Goal: Communication & Community: Ask a question

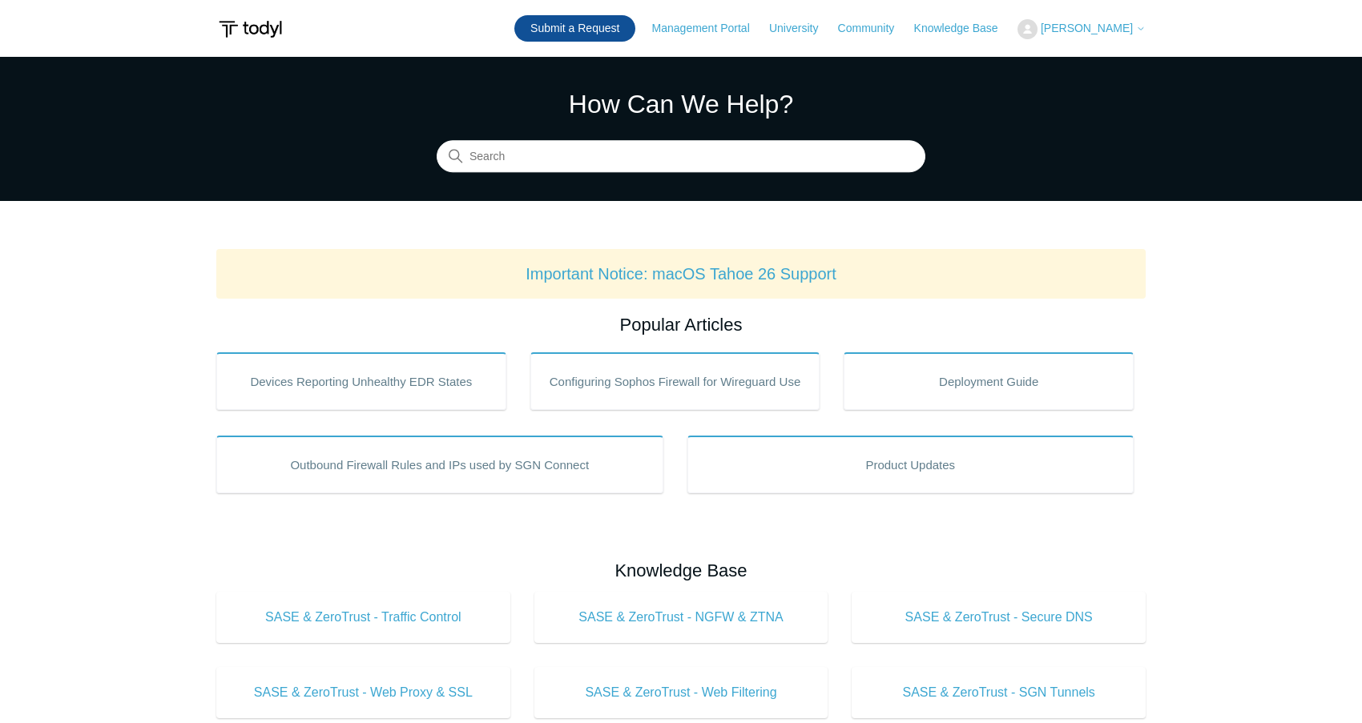
click at [609, 24] on link "Submit a Request" at bounding box center [574, 28] width 121 height 26
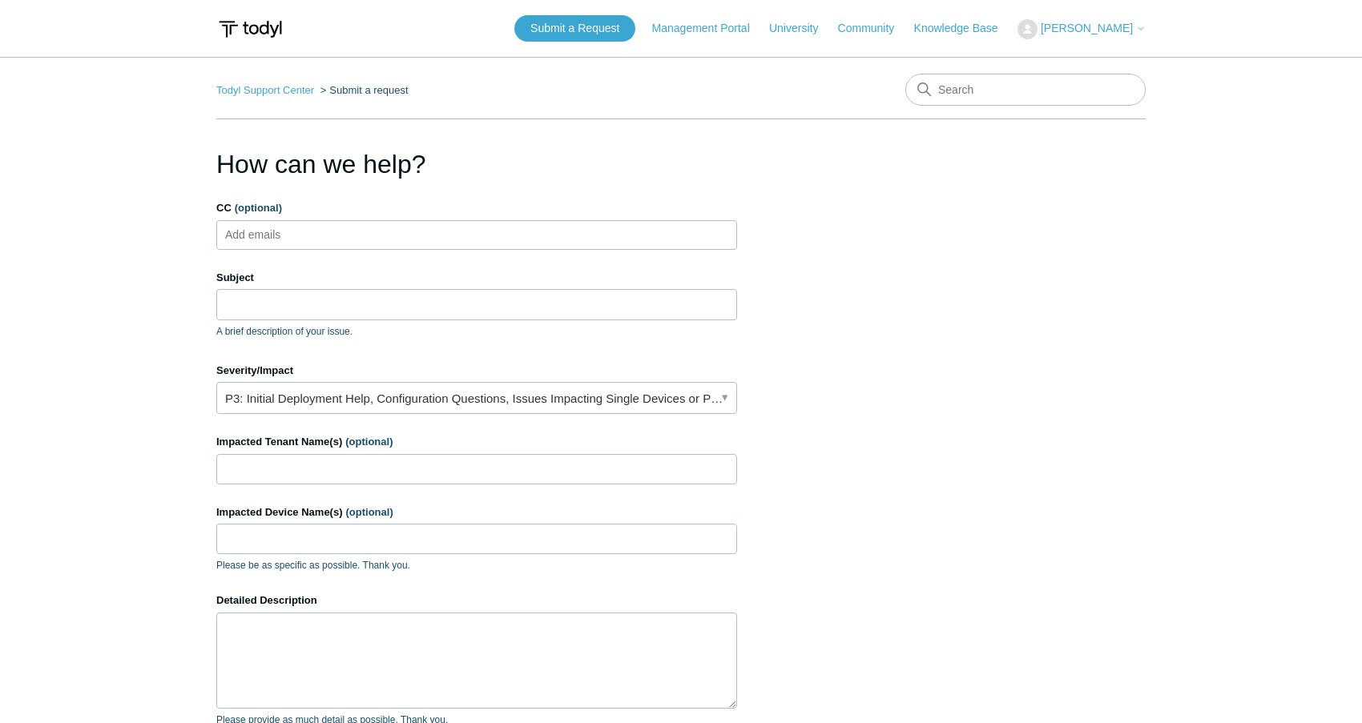
click at [374, 234] on ul "Add emails" at bounding box center [476, 235] width 521 height 30
click at [341, 310] on input "Subject" at bounding box center [476, 304] width 521 height 30
click at [810, 345] on section "How can we help? CC (optional) Add emails Subject A brief description of your i…" at bounding box center [680, 514] width 929 height 738
click at [622, 402] on link "P3: Initial Deployment Help, Configuration Questions, Issues Impacting Single D…" at bounding box center [476, 398] width 521 height 32
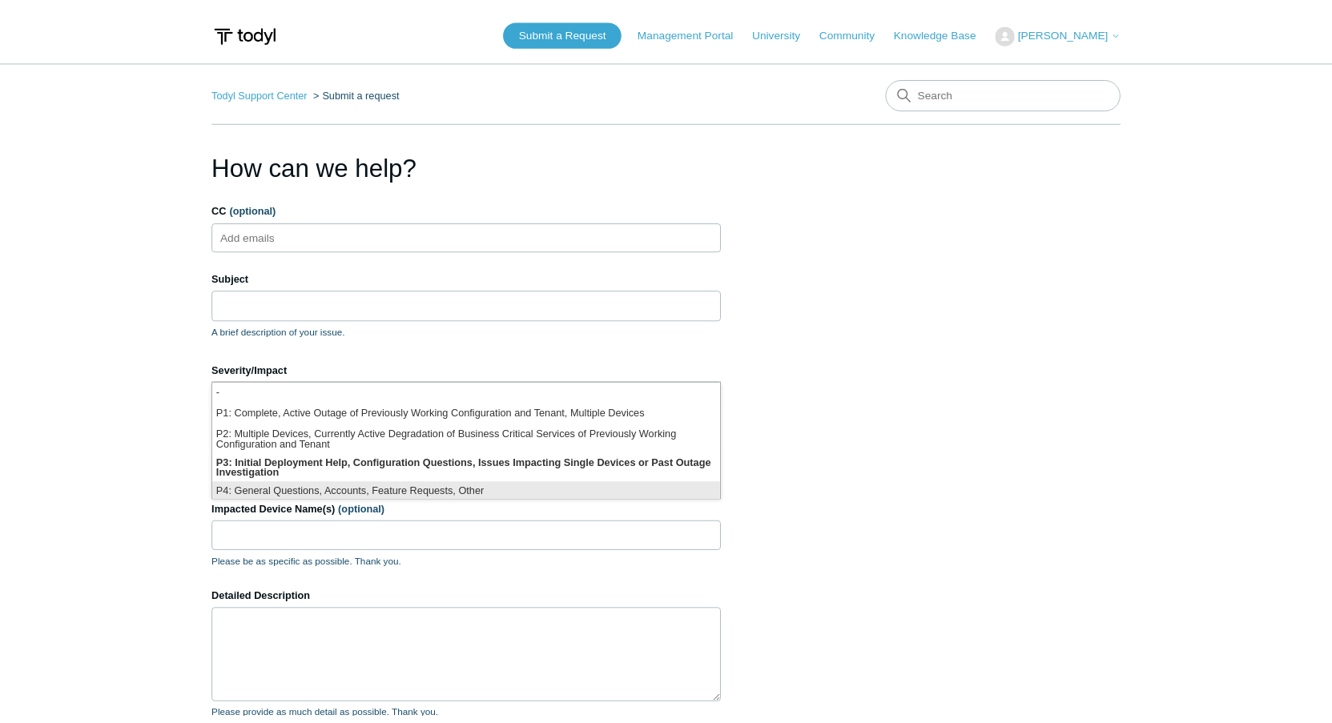
scroll to position [4, 0]
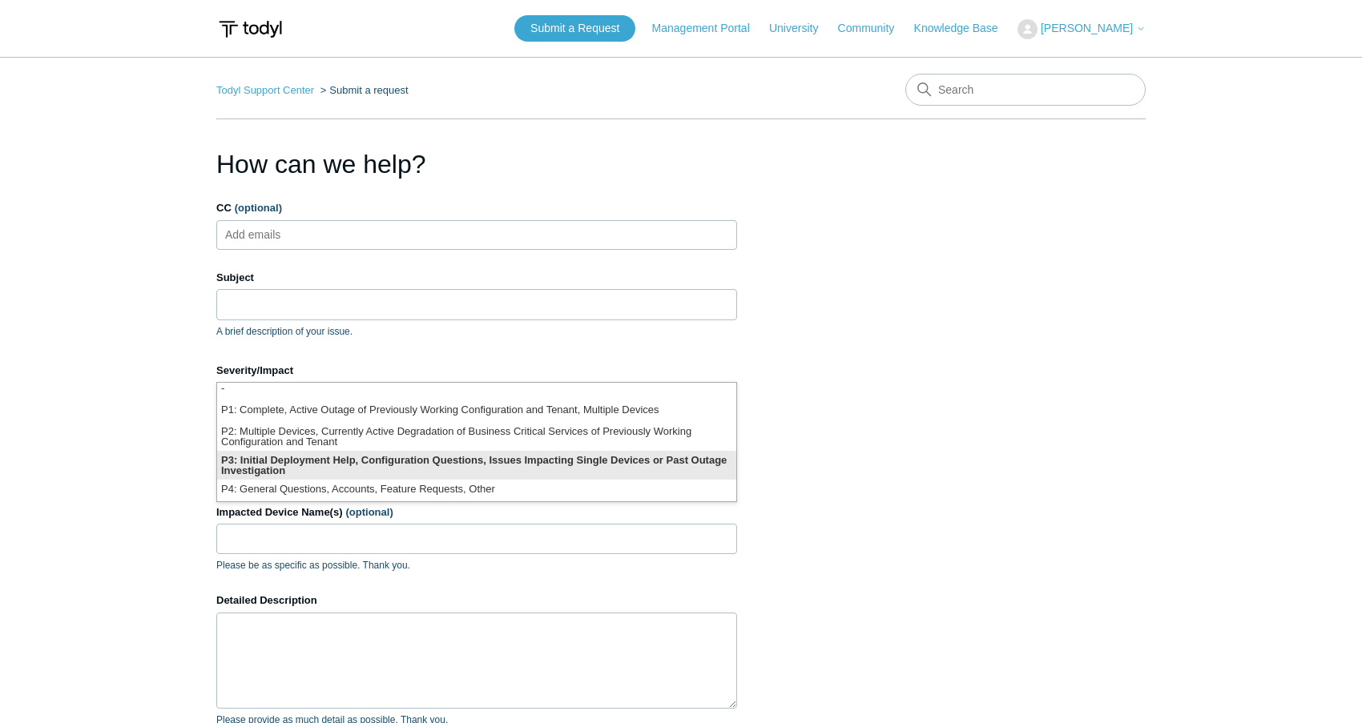
click at [458, 469] on li "P3: Initial Deployment Help, Configuration Questions, Issues Impacting Single D…" at bounding box center [476, 465] width 519 height 29
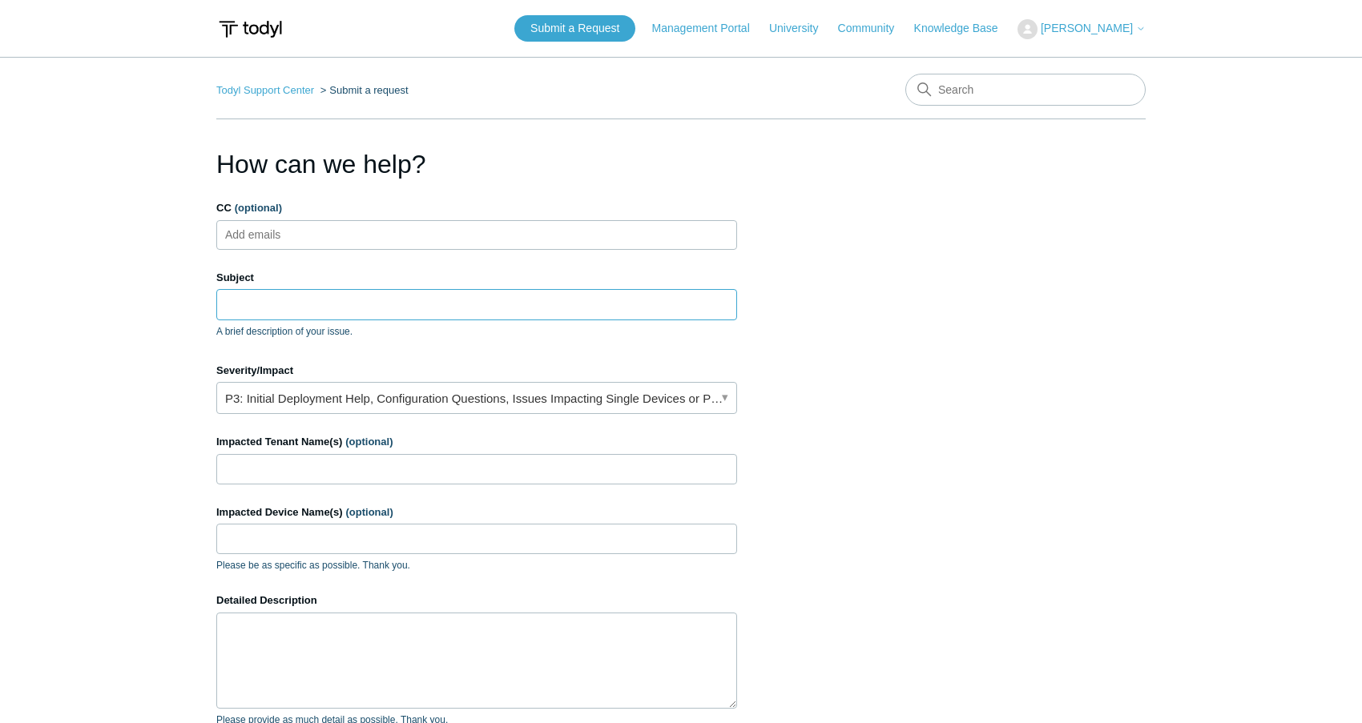
click at [340, 309] on input "Subject" at bounding box center [476, 304] width 521 height 30
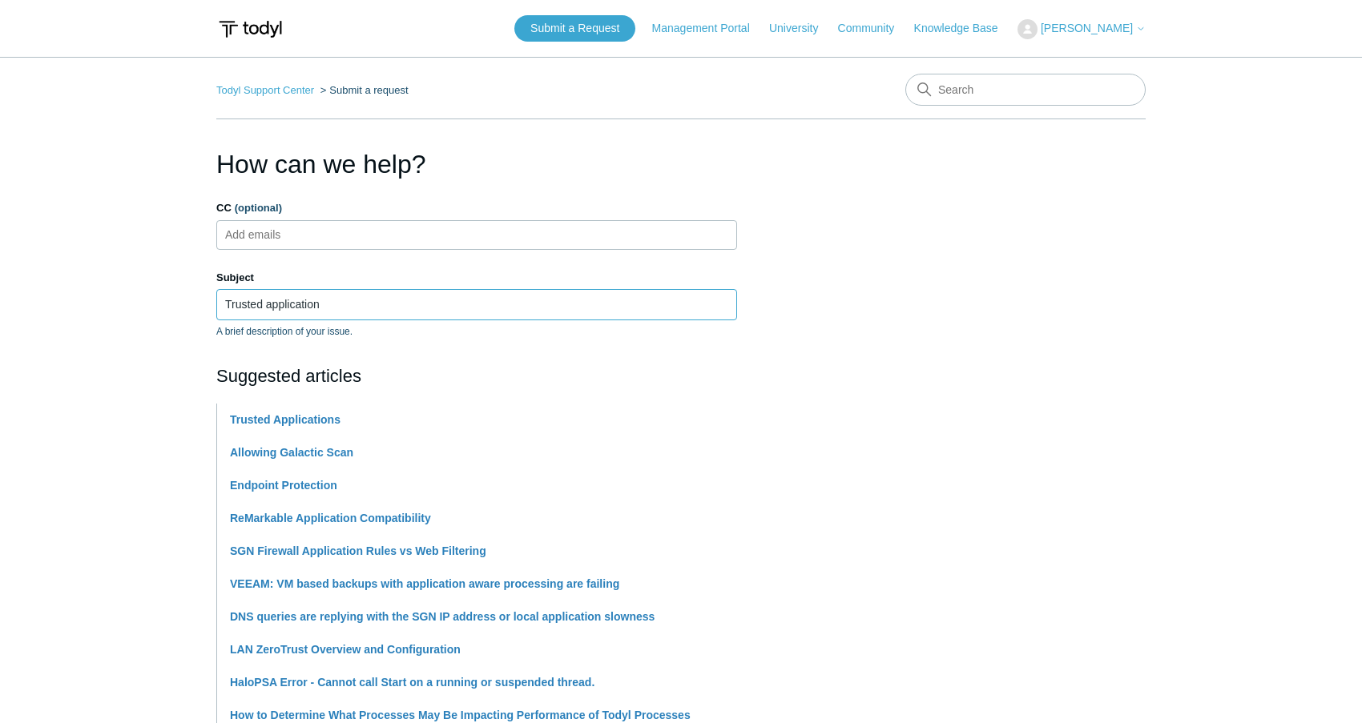
type input "Trusted application"
click at [118, 414] on main "Todyl Support Center Submit a request How can we help? CC (optional) Add emails…" at bounding box center [681, 664] width 1362 height 1215
click at [212, 429] on main "Todyl Support Center Submit a request How can we help? CC (optional) Add emails…" at bounding box center [681, 664] width 1362 height 1215
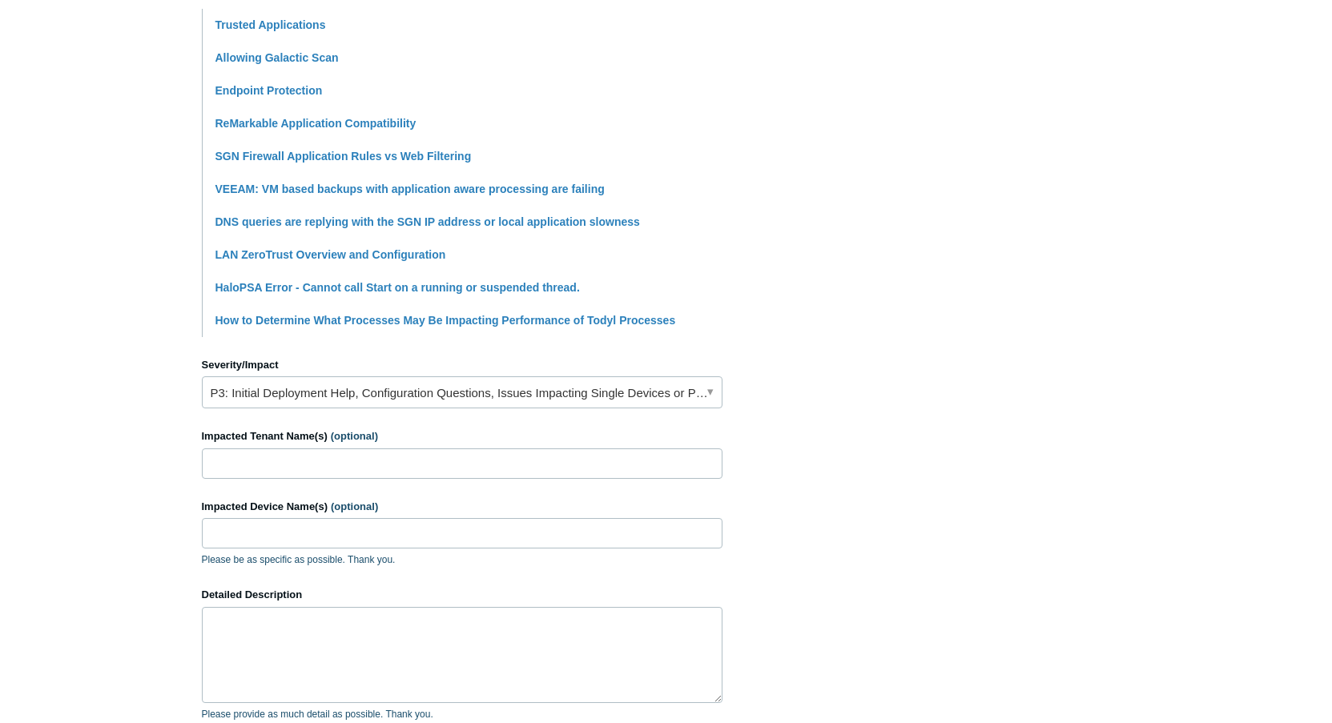
scroll to position [401, 0]
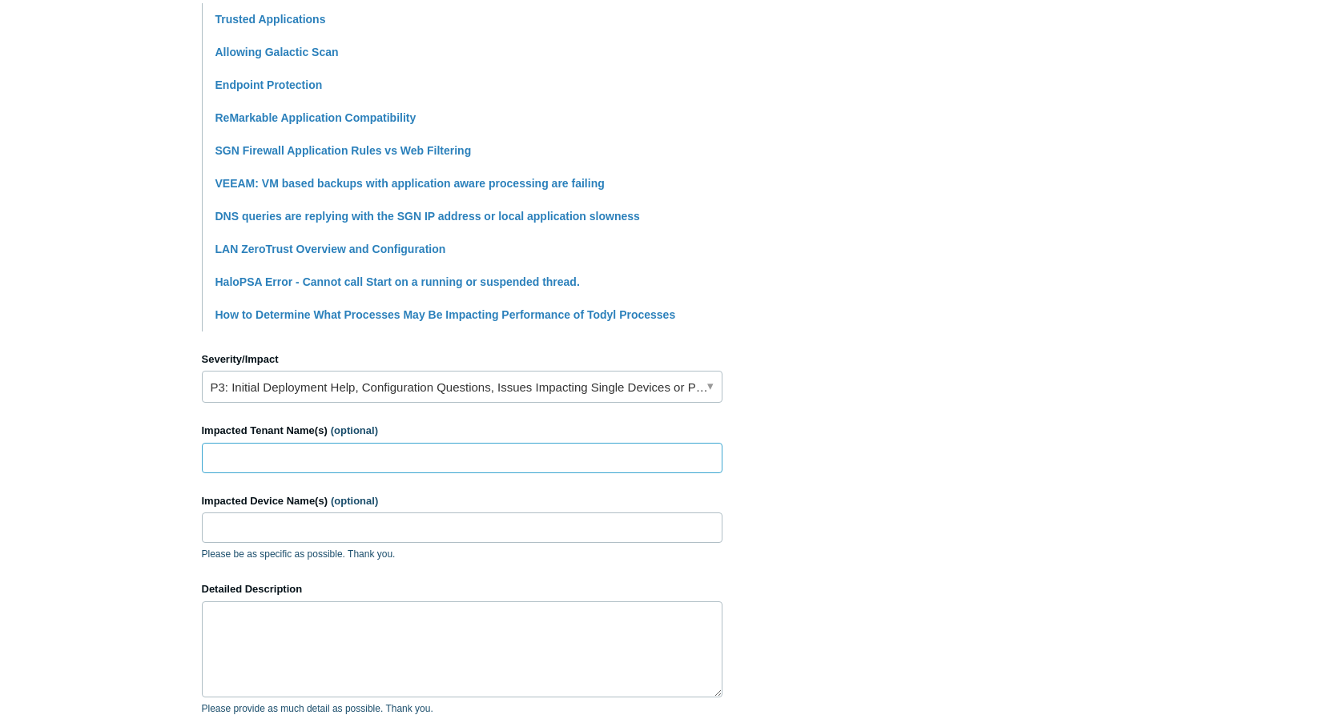
click at [406, 460] on input "Impacted Tenant Name(s) (optional)" at bounding box center [462, 458] width 521 height 30
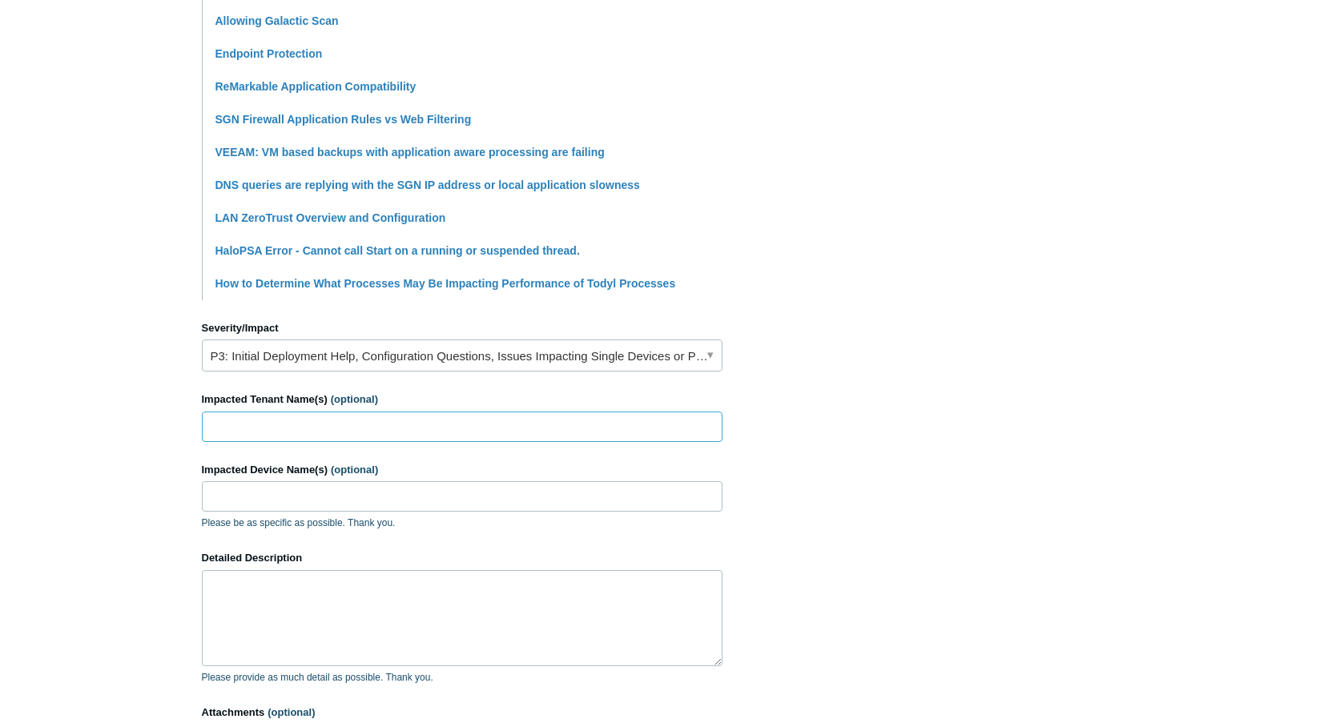
scroll to position [481, 0]
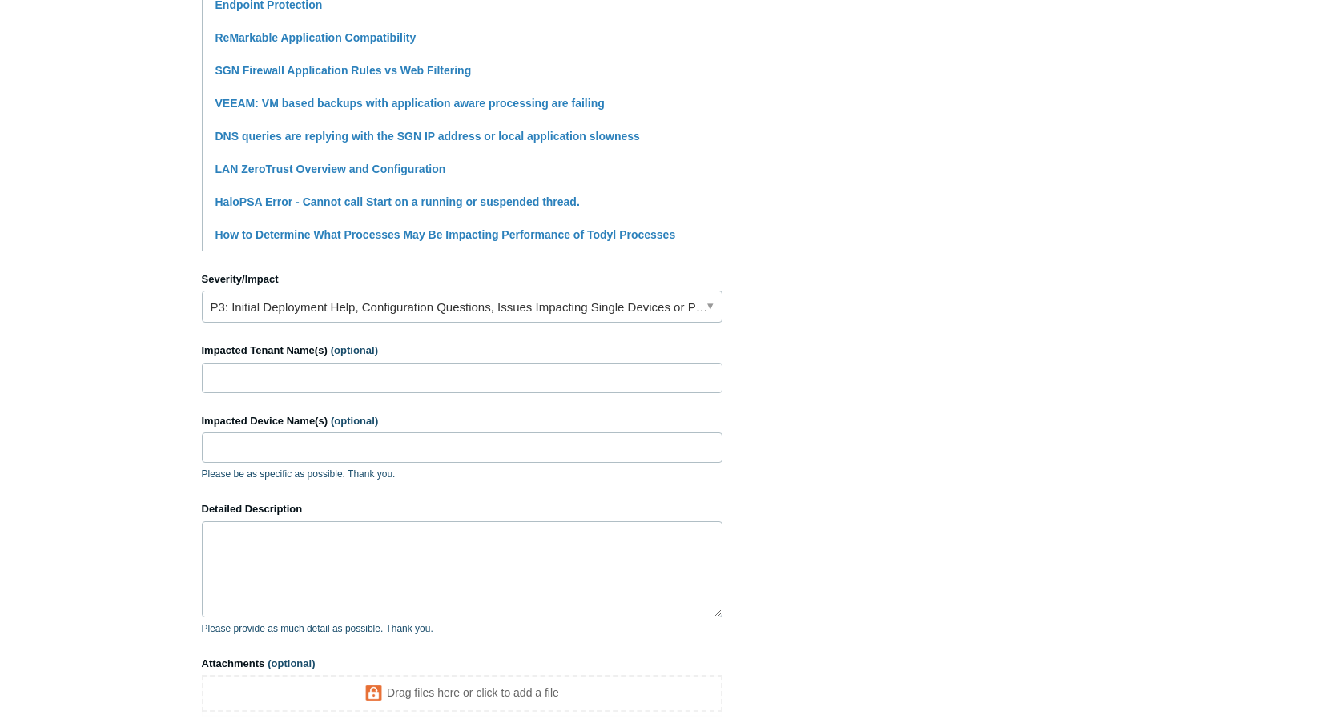
click at [404, 396] on form "CC (optional) Add emails Subject Trusted application A brief description of you…" at bounding box center [462, 246] width 521 height 1052
click at [403, 387] on input "Impacted Tenant Name(s) (optional)" at bounding box center [462, 378] width 521 height 30
type input "Saavedra Law Firm"
click at [343, 450] on input "Impacted Device Name(s) (optional)" at bounding box center [462, 448] width 521 height 30
click at [232, 538] on textarea "Detailed Description" at bounding box center [462, 570] width 521 height 96
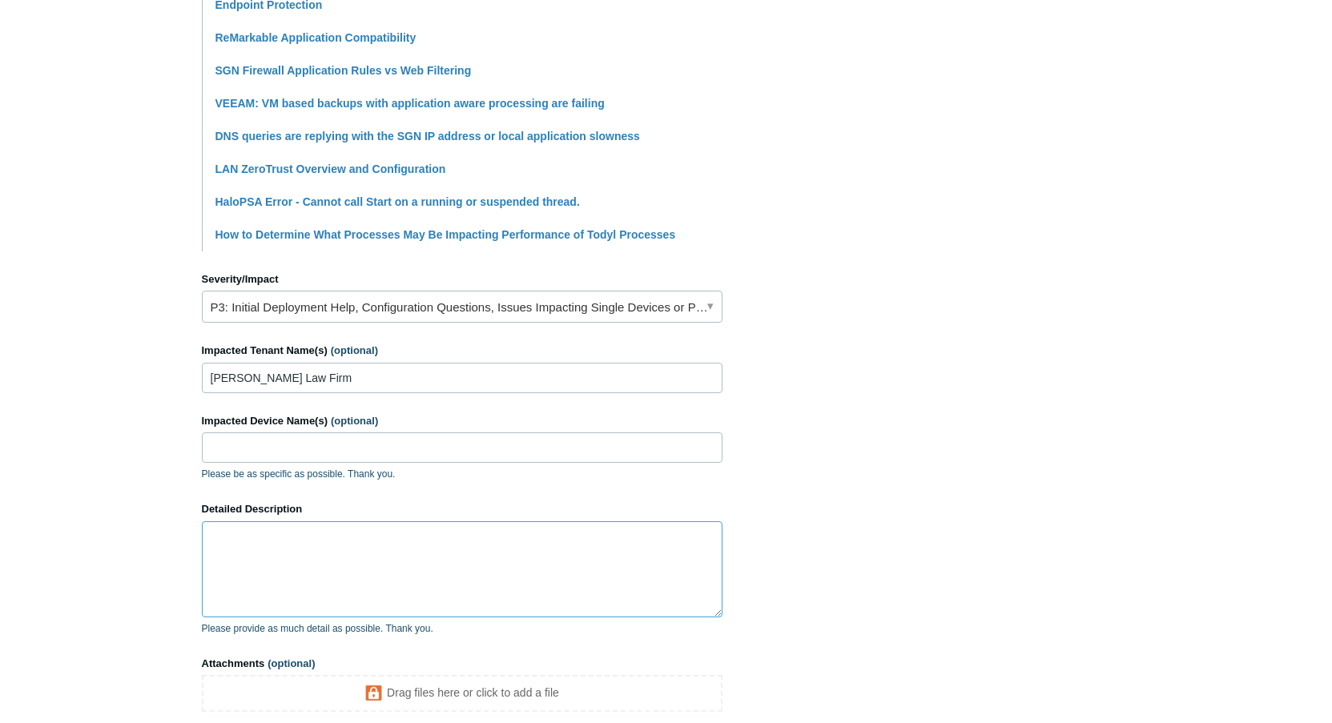
scroll to position [561, 0]
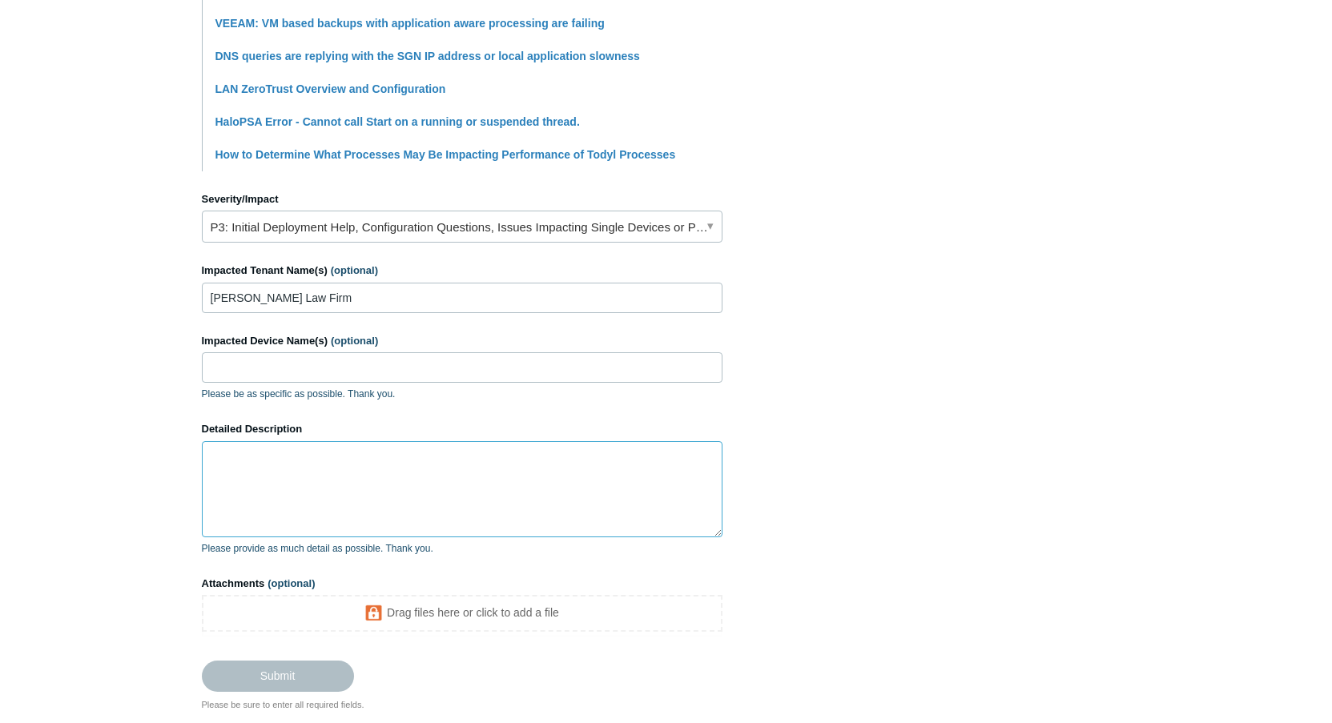
click at [262, 496] on textarea "Detailed Description" at bounding box center [462, 489] width 521 height 96
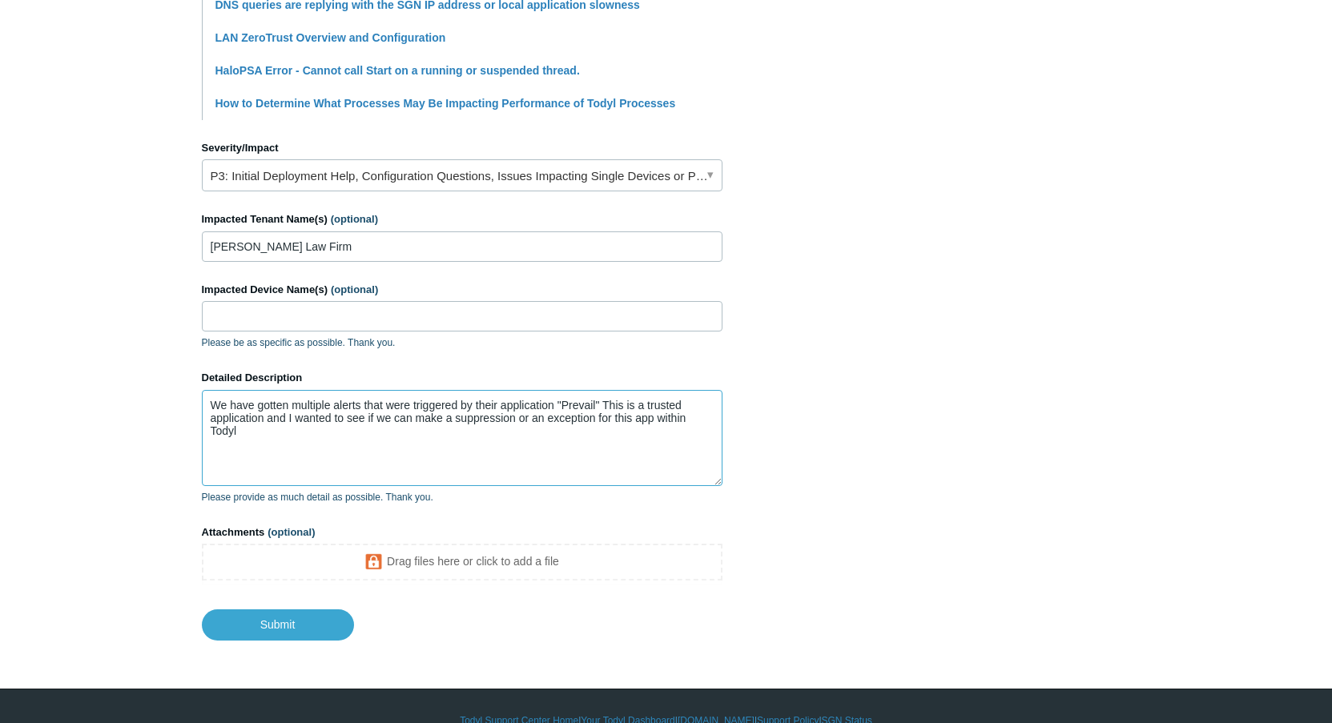
scroll to position [641, 0]
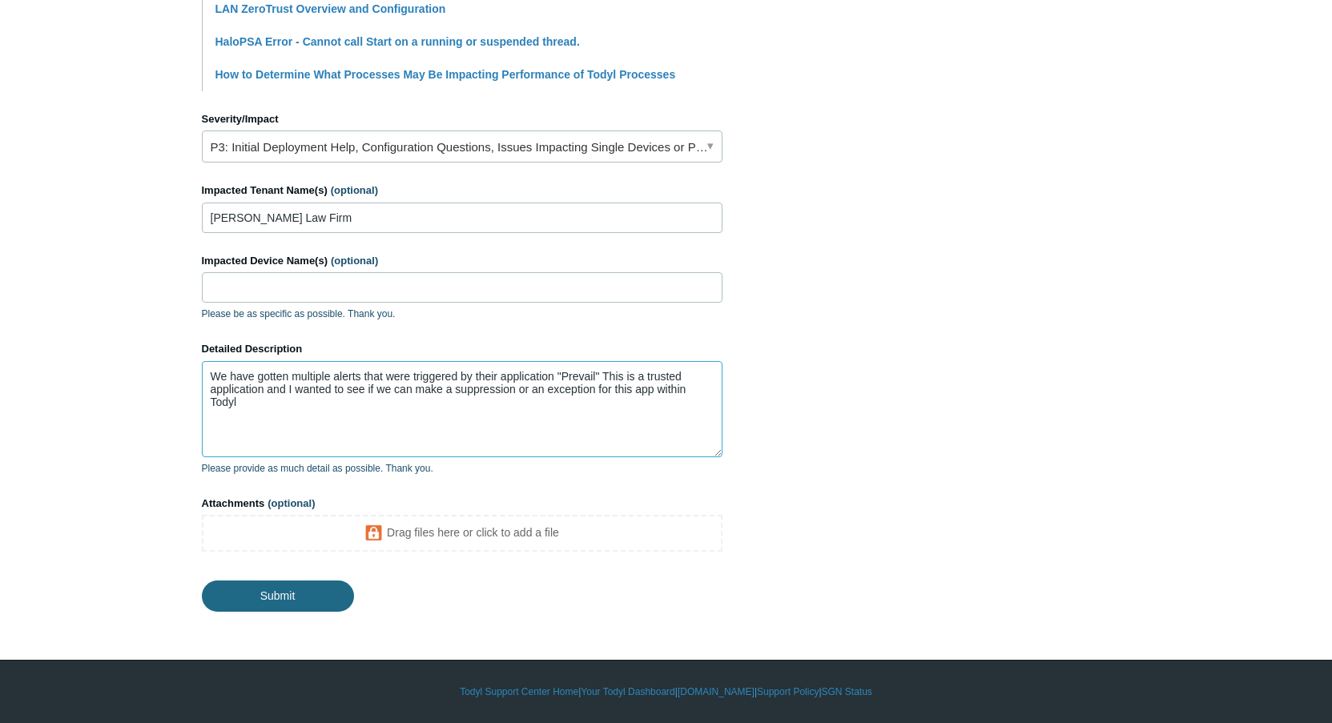
type textarea "We have gotten multiple alerts that were triggered by their application "Prevai…"
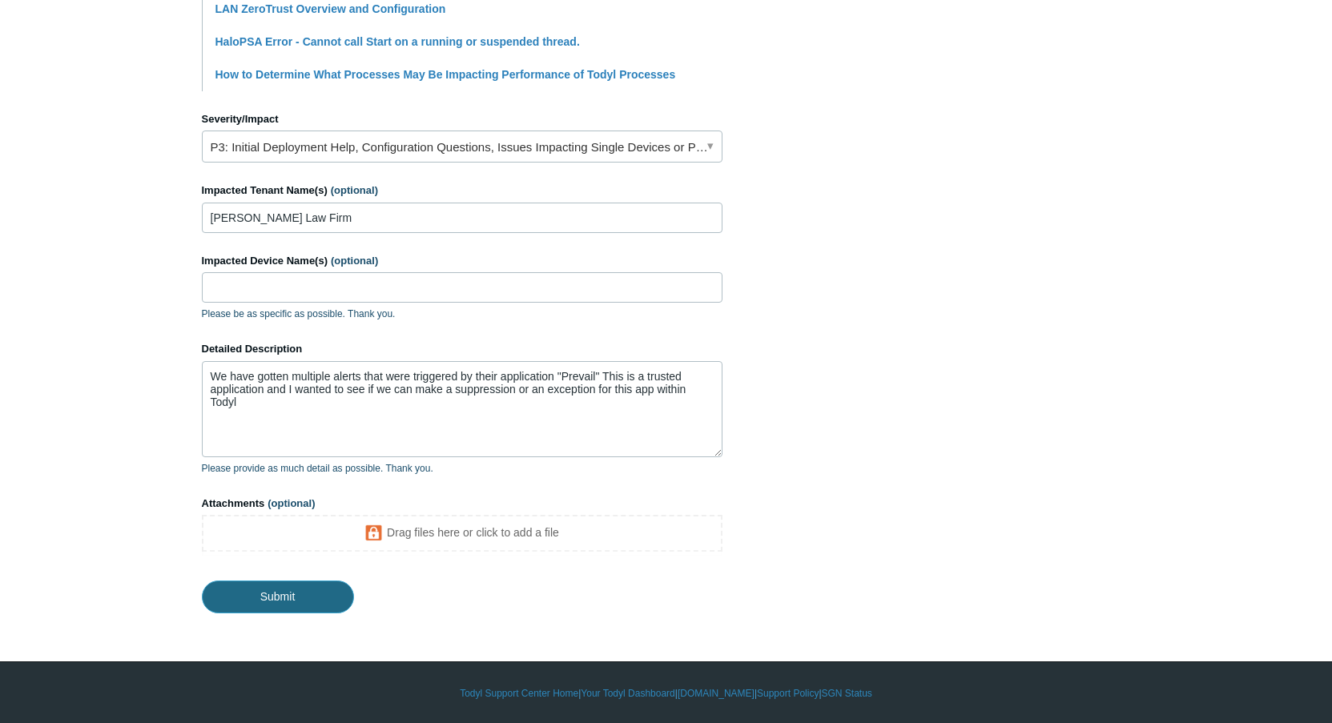
click at [303, 602] on input "Submit" at bounding box center [278, 597] width 152 height 32
